Goal: Task Accomplishment & Management: Manage account settings

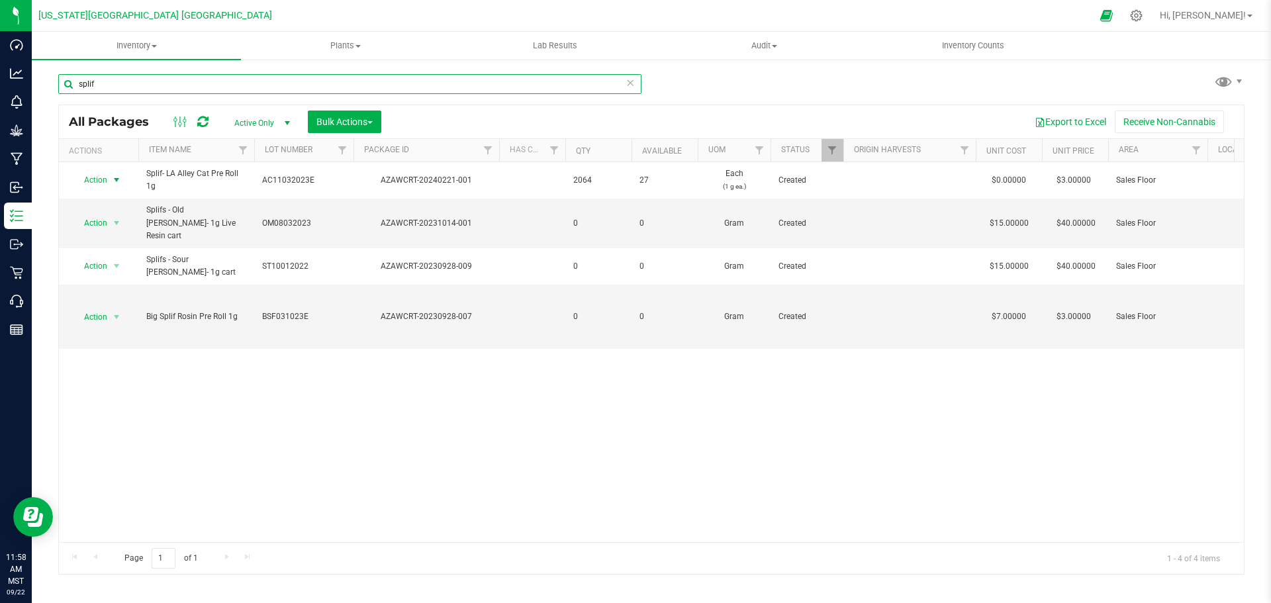
click at [124, 87] on input "splif" at bounding box center [349, 84] width 583 height 20
drag, startPoint x: 124, startPoint y: 87, endPoint x: 36, endPoint y: 75, distance: 88.8
click at [36, 79] on div "splif All Packages Active Only Active Only Lab Samples Locked All Bulk Actions …" at bounding box center [651, 260] width 1239 height 404
type input "smokie"
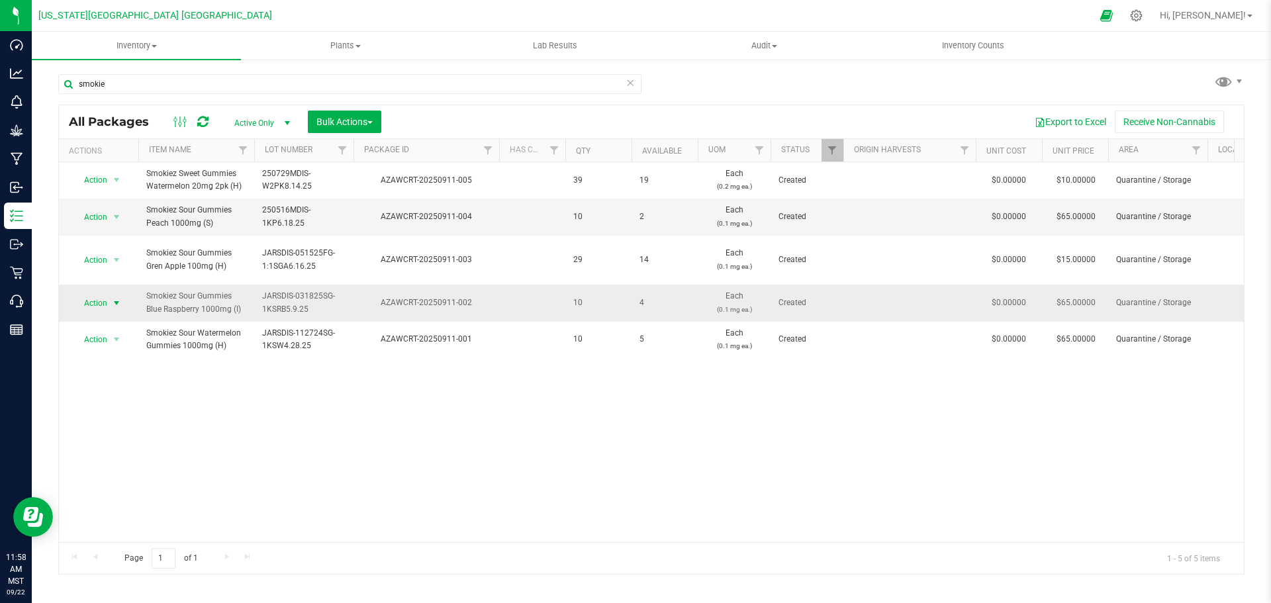
click at [95, 294] on span "Action" at bounding box center [90, 303] width 36 height 19
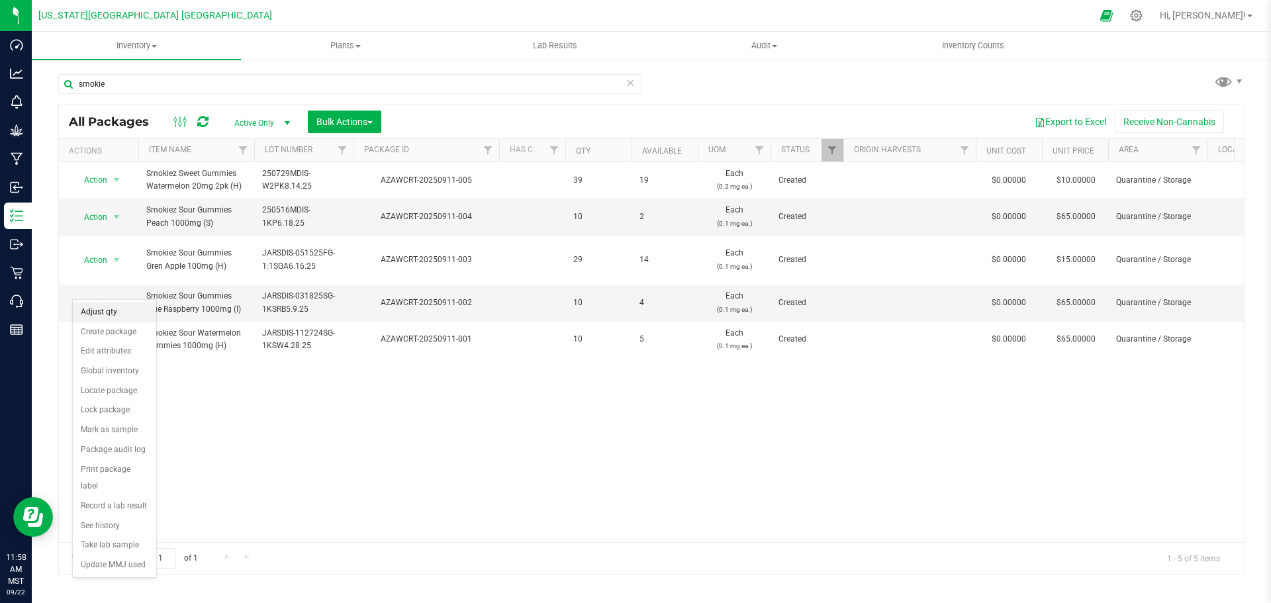
click at [110, 318] on li "Adjust qty" at bounding box center [114, 313] width 83 height 20
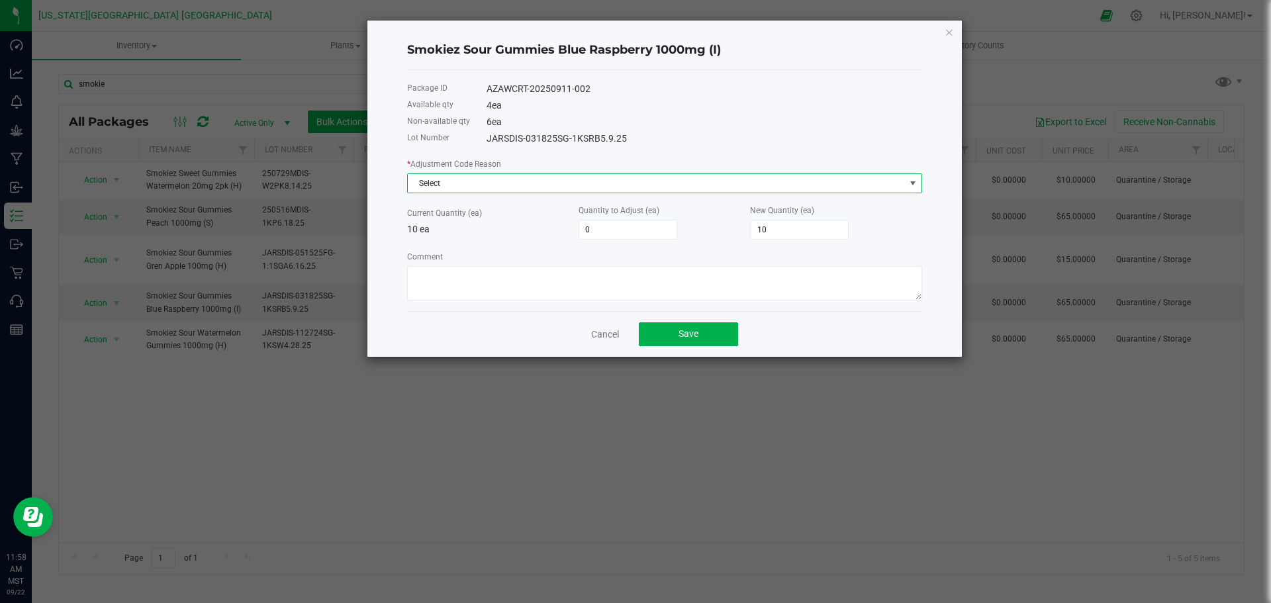
click at [604, 187] on span "Select" at bounding box center [656, 183] width 497 height 19
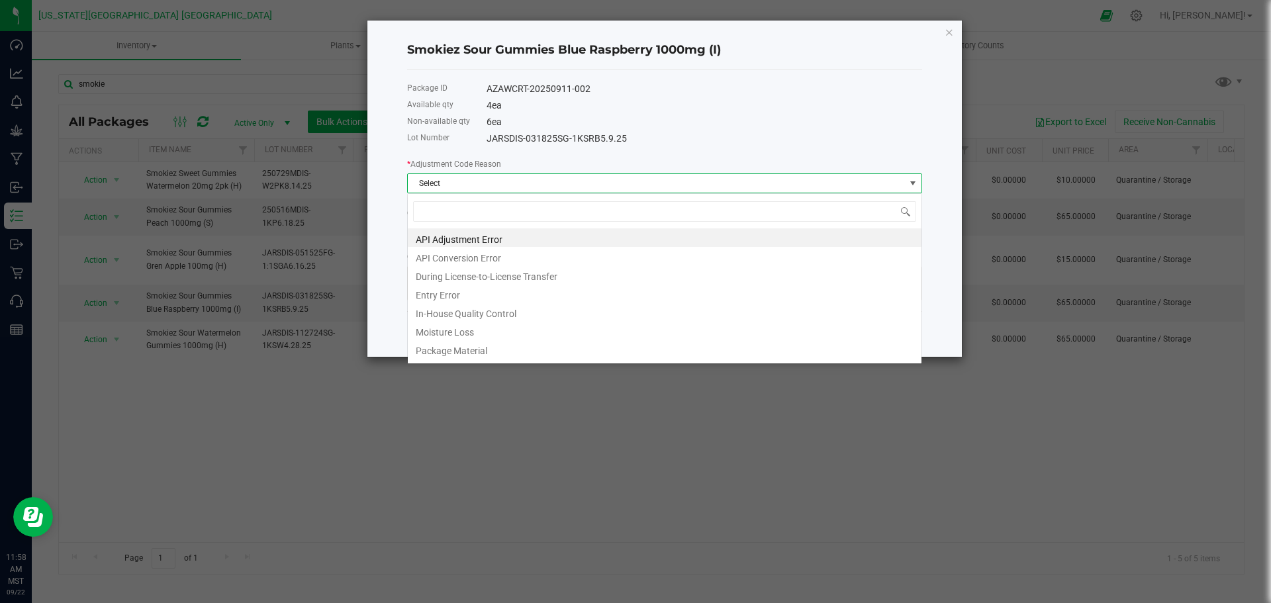
scroll to position [20, 515]
click at [562, 244] on li "API Adjustment Error" at bounding box center [665, 237] width 514 height 19
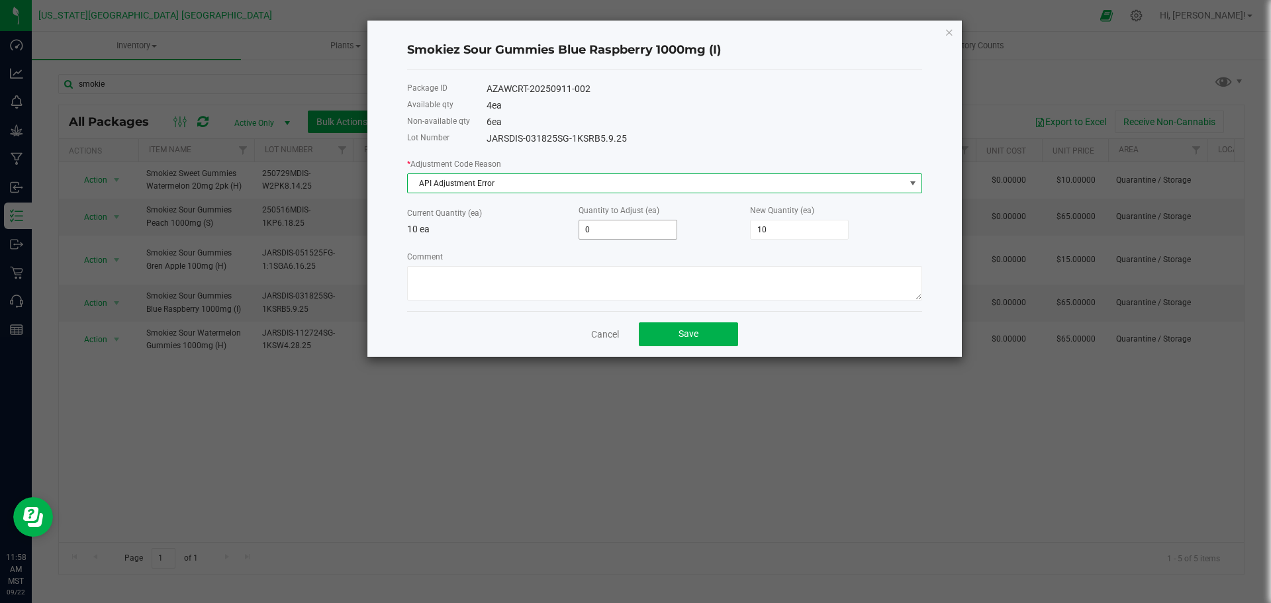
click at [624, 222] on input "0" at bounding box center [627, 229] width 97 height 19
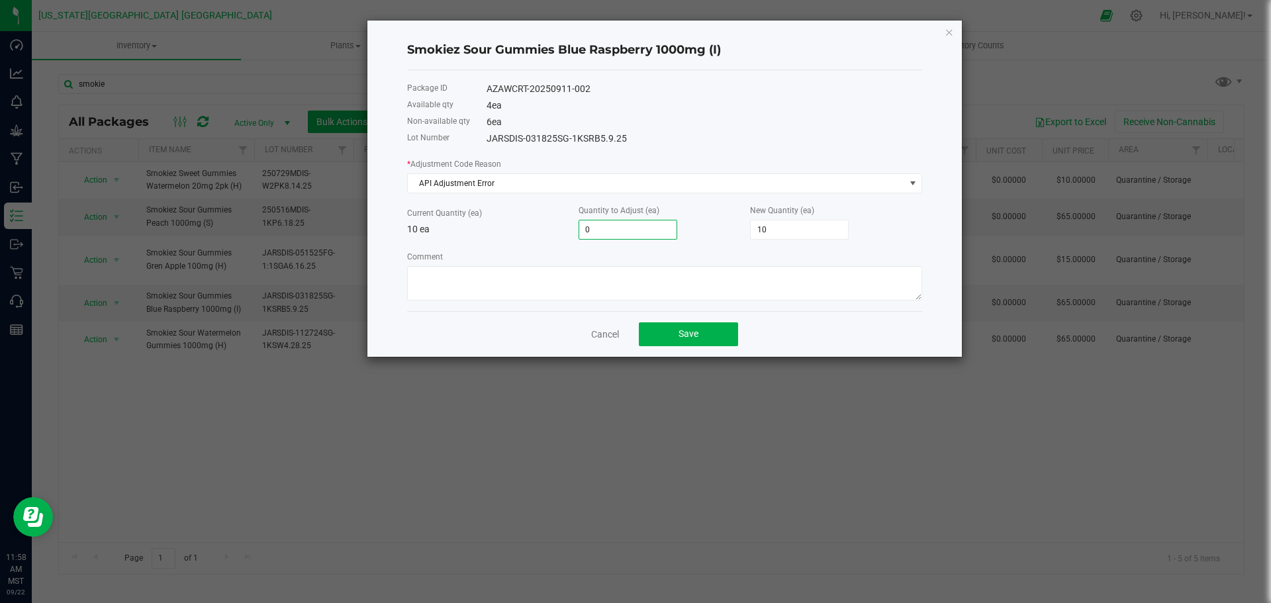
type input "1"
type input "11"
type input "1"
click at [604, 279] on textarea "Comment" at bounding box center [664, 283] width 515 height 34
click at [708, 343] on button "Save" at bounding box center [688, 334] width 99 height 24
